Goal: Answer question/provide support

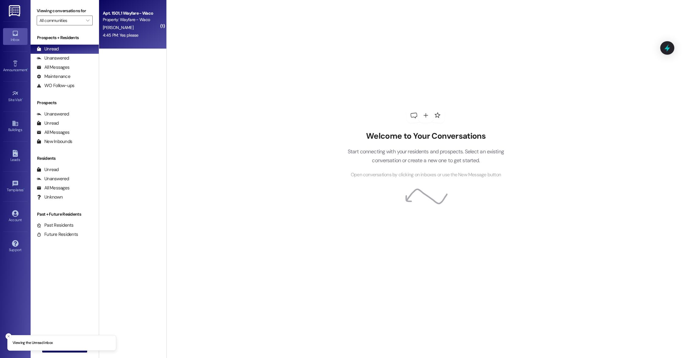
click at [130, 33] on div "4:45 PM: Yes please 4:45 PM: Yes please" at bounding box center [121, 35] width 36 height 6
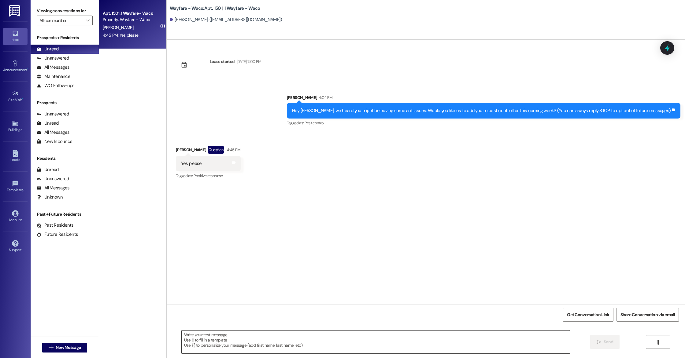
click at [318, 338] on textarea at bounding box center [376, 342] width 388 height 23
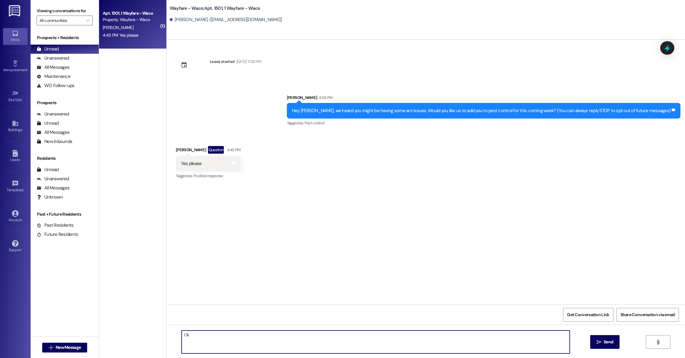
type textarea "O"
type textarea "Okay, we will add you to the schedule!"
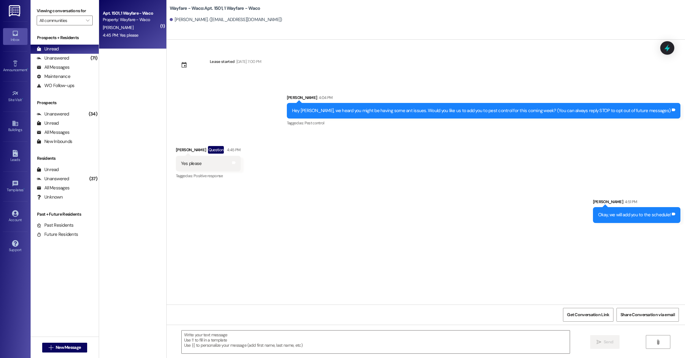
click at [30, 153] on div "Inbox Go to Inbox Announcement • Send A Text Announcement Site Visit • Go to Si…" at bounding box center [15, 179] width 31 height 358
click at [15, 154] on icon at bounding box center [15, 153] width 5 height 7
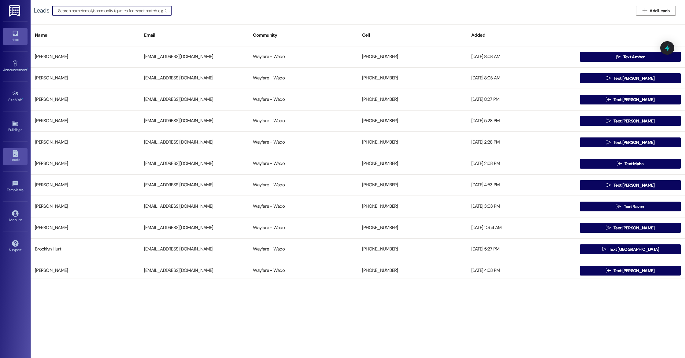
click at [13, 39] on div "Inbox" at bounding box center [15, 40] width 31 height 6
